Goal: Task Accomplishment & Management: Manage account settings

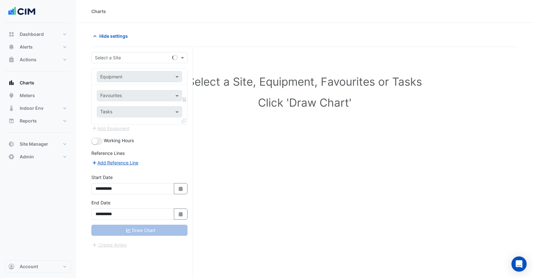
click at [139, 55] on input "text" at bounding box center [133, 58] width 77 height 7
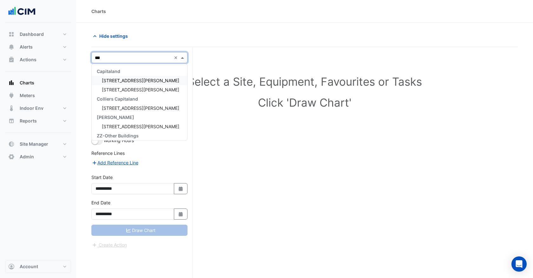
type input "***"
click at [133, 82] on span "[STREET_ADDRESS][PERSON_NAME]" at bounding box center [140, 80] width 77 height 5
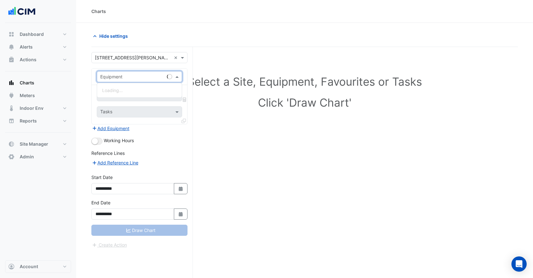
click at [126, 77] on input "text" at bounding box center [133, 77] width 66 height 7
type input "*"
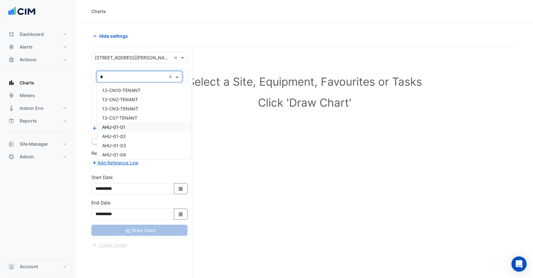
click at [125, 126] on span "AHU-01-01" at bounding box center [113, 126] width 23 height 5
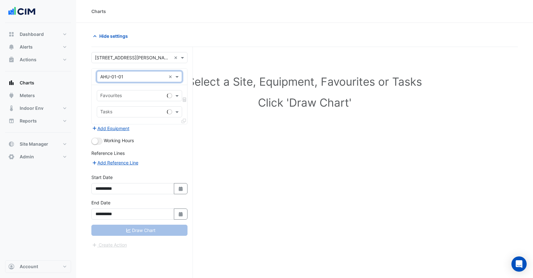
click at [116, 96] on input "text" at bounding box center [132, 96] width 64 height 7
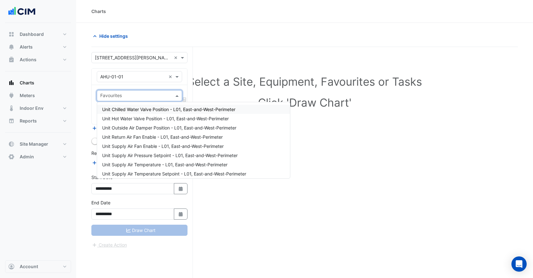
click at [127, 112] on div "Unit Chilled Water Valve Position - L01, East-and-West-Perimeter" at bounding box center [193, 109] width 193 height 9
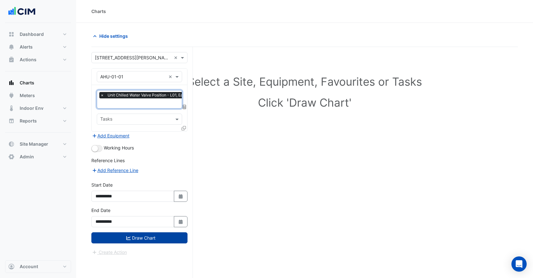
click at [130, 241] on button "Draw Chart" at bounding box center [139, 237] width 96 height 11
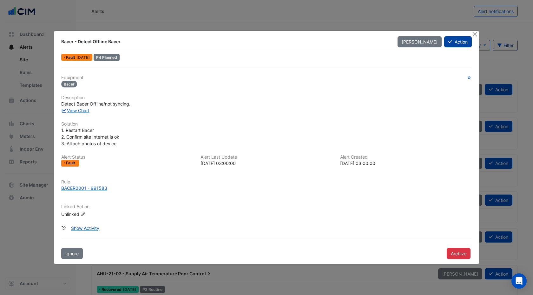
click at [451, 41] on icon at bounding box center [451, 41] width 4 height 3
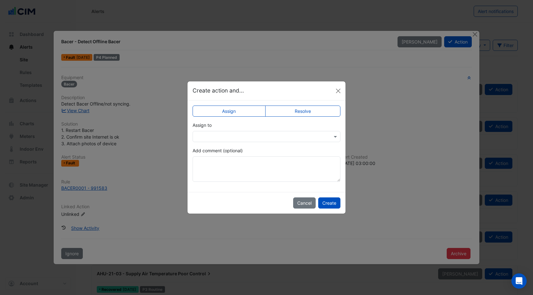
click at [301, 109] on label "Resolve" at bounding box center [303, 110] width 76 height 11
click at [202, 163] on textarea "Add comment (optional)" at bounding box center [267, 168] width 148 height 25
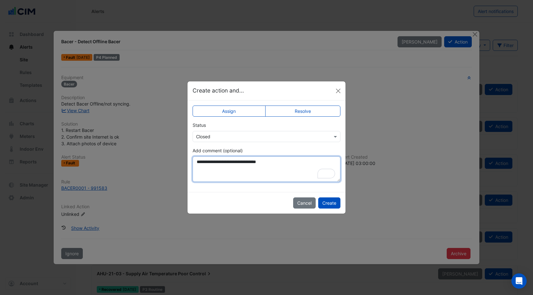
type textarea "**********"
click at [221, 112] on label "Assign" at bounding box center [229, 110] width 73 height 11
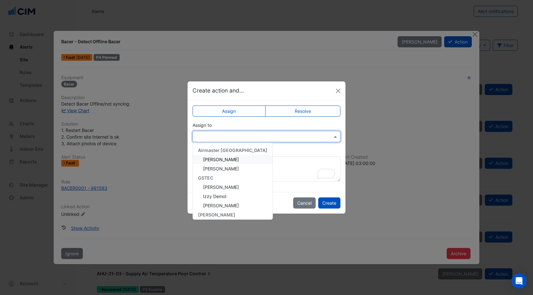
click at [231, 132] on div at bounding box center [267, 136] width 148 height 11
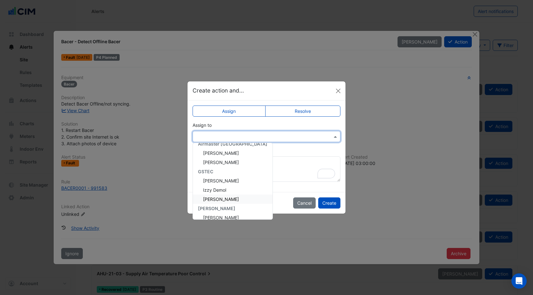
scroll to position [8, 0]
click at [225, 188] on span "Izzy Demol" at bounding box center [214, 187] width 23 height 5
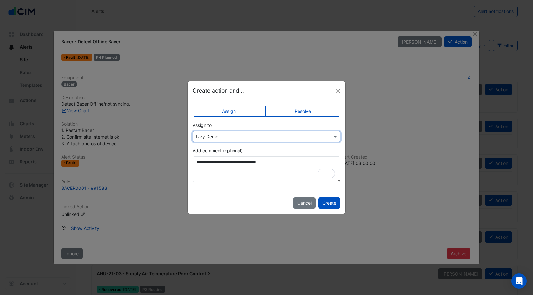
click at [302, 109] on label "Resolve" at bounding box center [303, 110] width 76 height 11
click at [335, 204] on button "Create" at bounding box center [329, 202] width 22 height 11
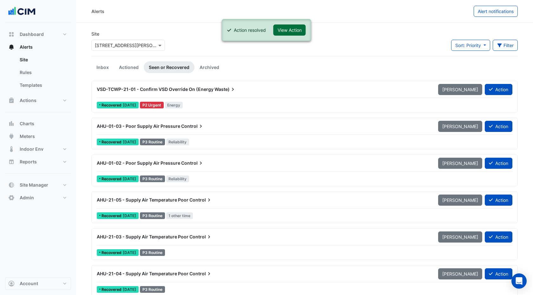
click at [291, 32] on button "View Action" at bounding box center [290, 29] width 32 height 11
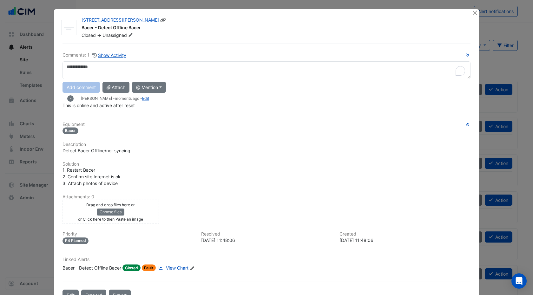
click at [133, 35] on icon at bounding box center [130, 35] width 5 height 4
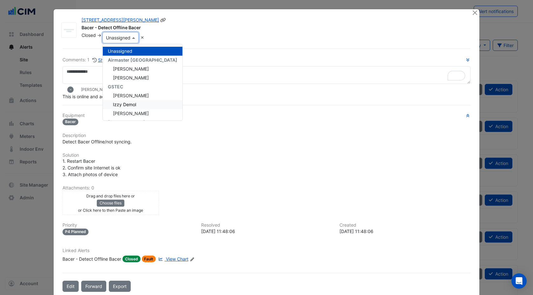
click at [134, 107] on div "Izzy Demol" at bounding box center [143, 104] width 80 height 9
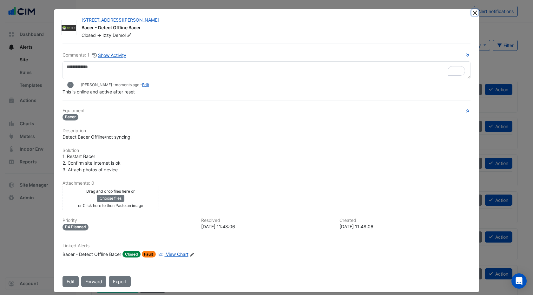
click at [475, 13] on button "Close" at bounding box center [475, 12] width 7 height 7
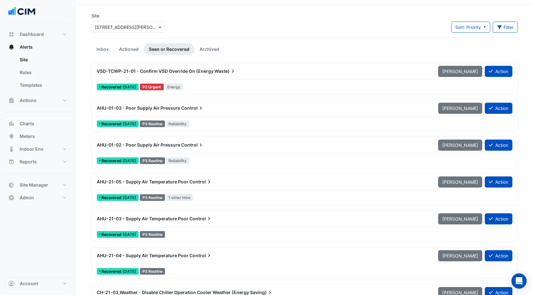
scroll to position [19, 0]
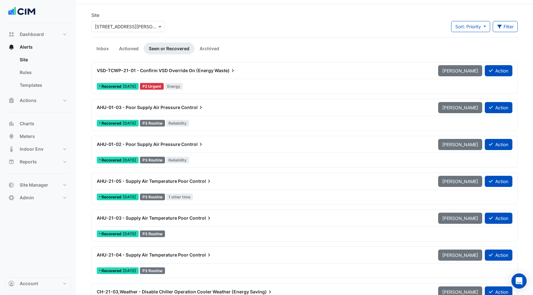
click at [187, 147] on span "Control" at bounding box center [192, 144] width 23 height 6
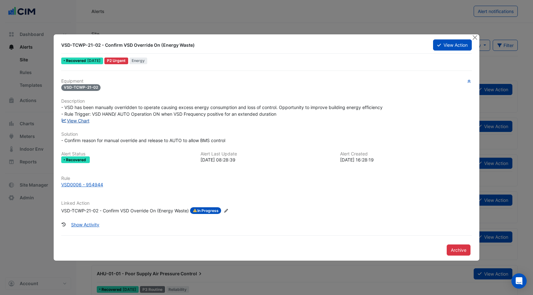
click at [81, 121] on link "View Chart" at bounding box center [75, 120] width 28 height 5
click at [474, 35] on button "Close" at bounding box center [475, 37] width 7 height 7
